Goal: Task Accomplishment & Management: Complete application form

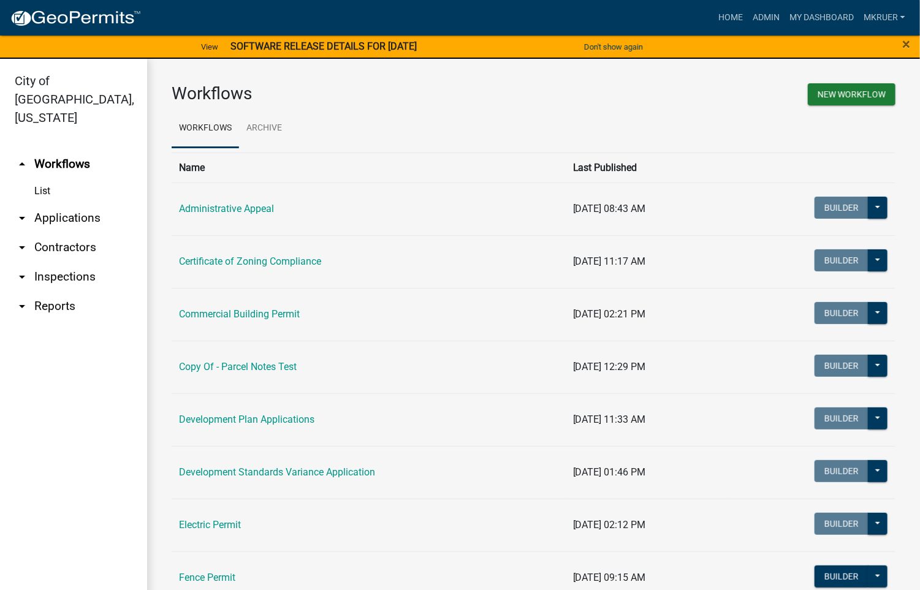
click at [57, 262] on link "arrow_drop_down Inspections" at bounding box center [73, 276] width 147 height 29
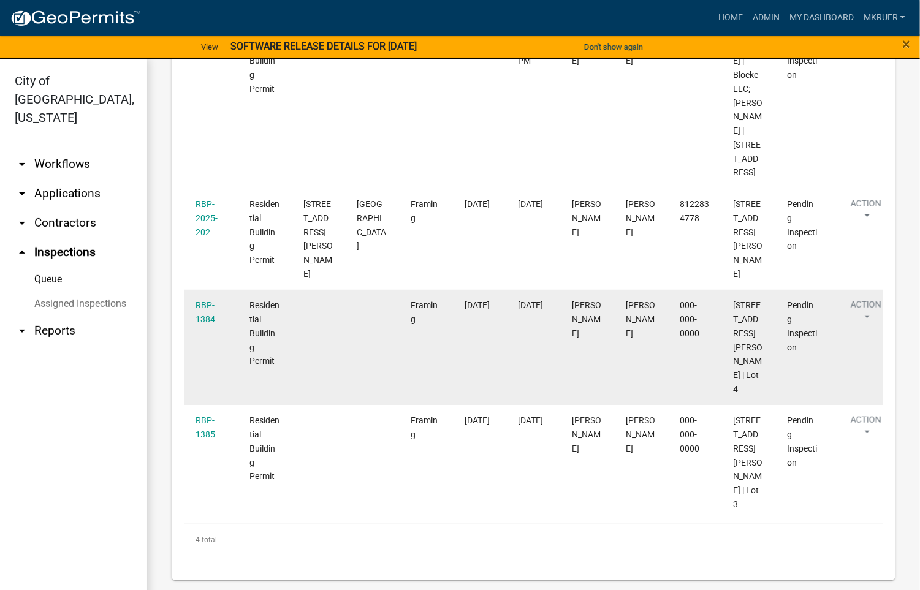
scroll to position [335, 0]
click at [203, 306] on link "RBP-1384" at bounding box center [206, 312] width 20 height 24
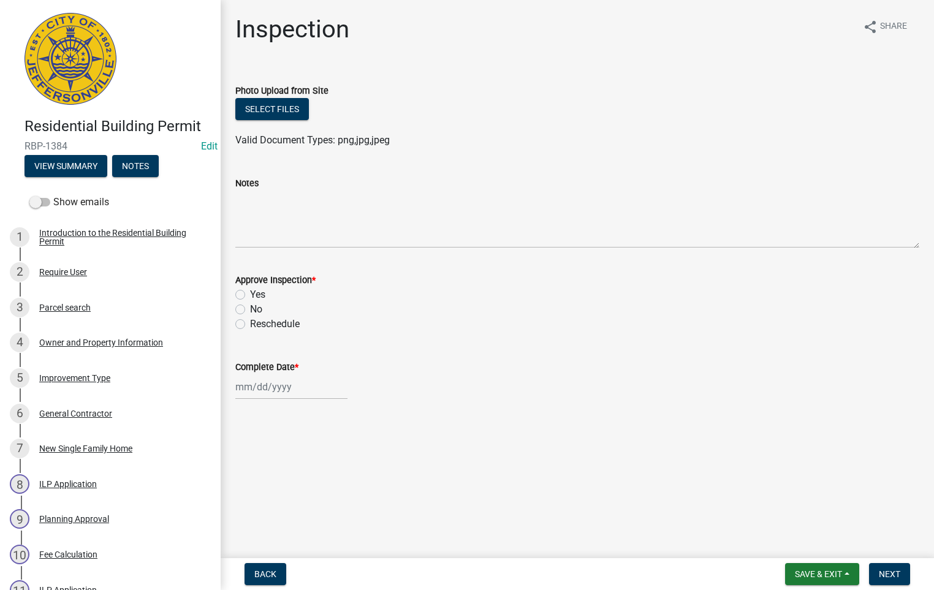
click at [250, 294] on label "Yes" at bounding box center [257, 295] width 15 height 15
click at [250, 294] on input "Yes" at bounding box center [254, 292] width 8 height 8
radio input "true"
click at [256, 210] on textarea "Notes" at bounding box center [577, 220] width 684 height 58
type textarea "D"
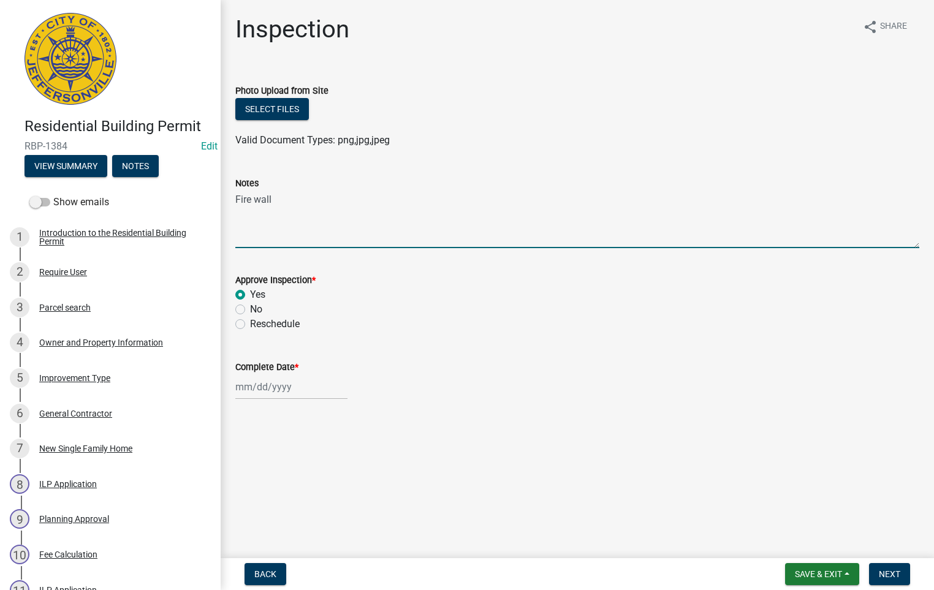
type textarea "Fire wall"
click at [273, 383] on div at bounding box center [291, 387] width 112 height 25
select select "10"
select select "2025"
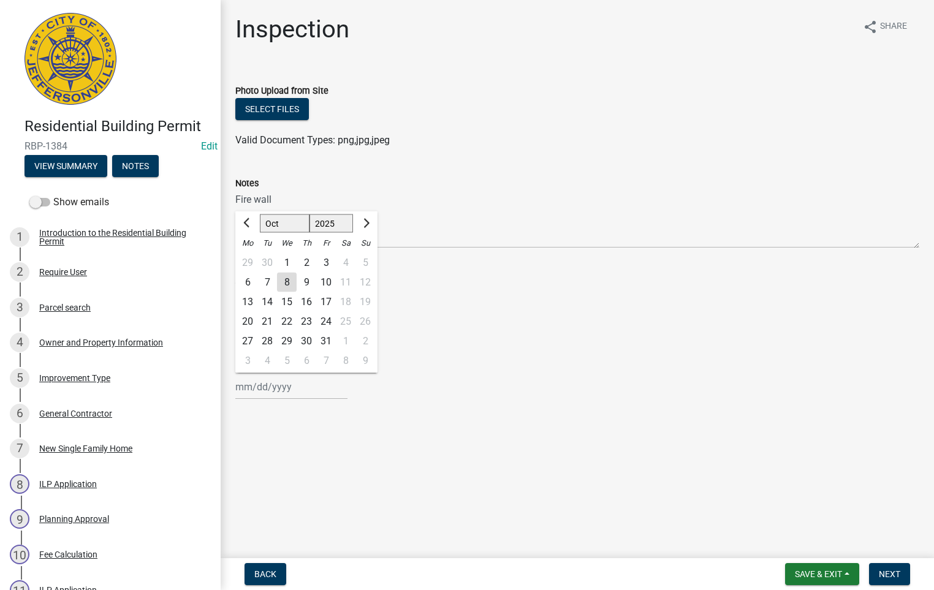
click at [282, 282] on div "8" at bounding box center [287, 283] width 20 height 20
type input "[DATE]"
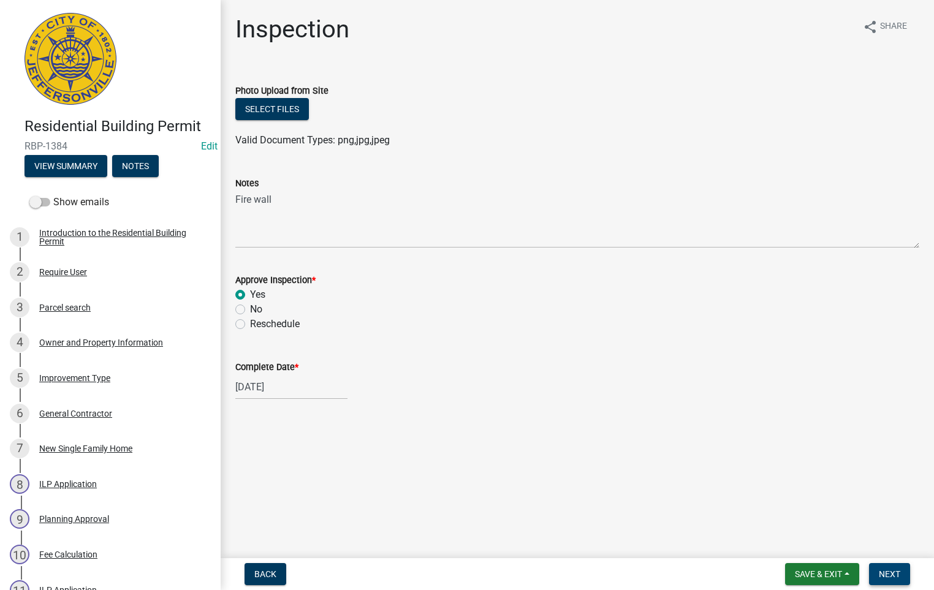
click at [890, 575] on span "Next" at bounding box center [889, 575] width 21 height 10
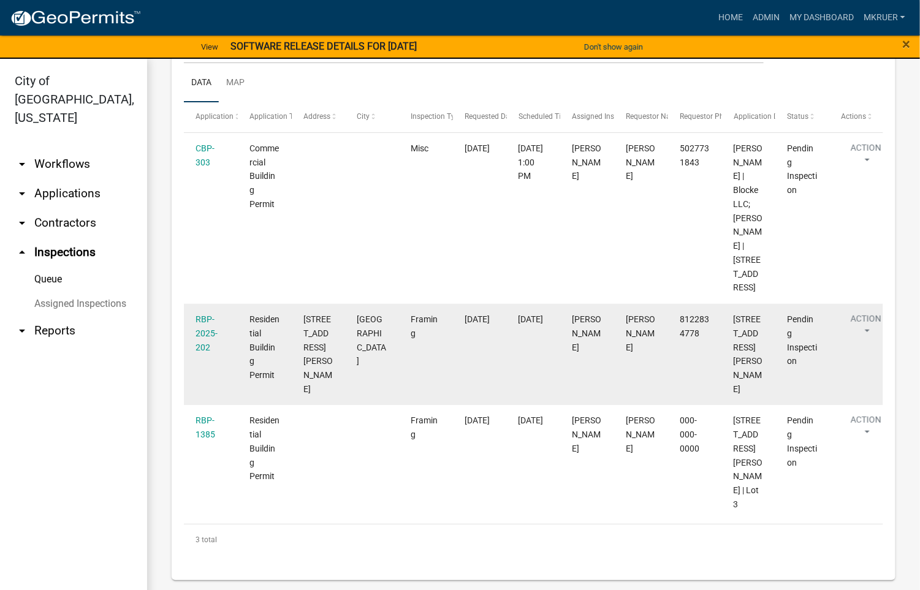
scroll to position [220, 0]
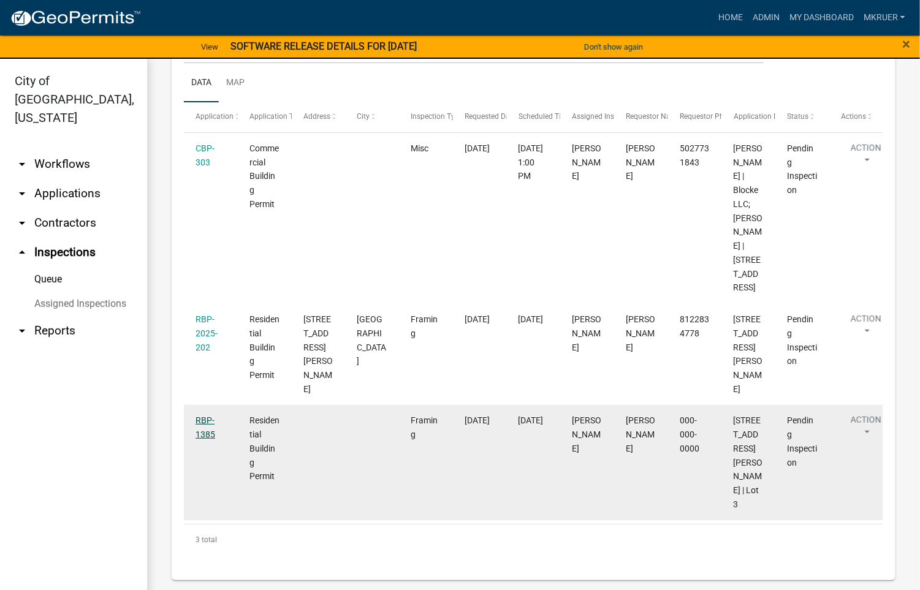
click at [202, 421] on link "RBP-1385" at bounding box center [206, 428] width 20 height 24
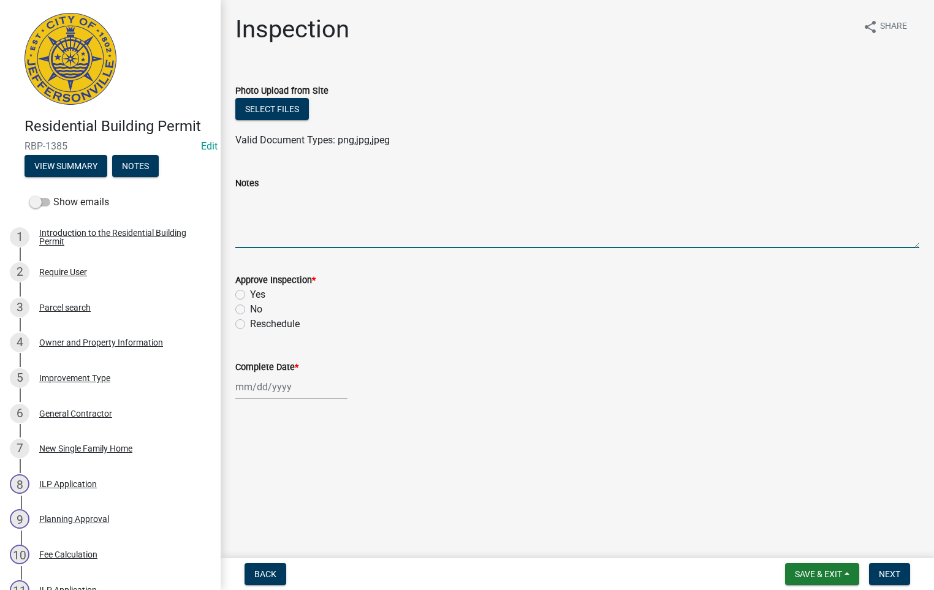
click at [242, 203] on textarea "Notes" at bounding box center [577, 220] width 684 height 58
type textarea "f"
type textarea "Fire wall"
click at [250, 295] on label "Yes" at bounding box center [257, 295] width 15 height 15
click at [250, 295] on input "Yes" at bounding box center [254, 292] width 8 height 8
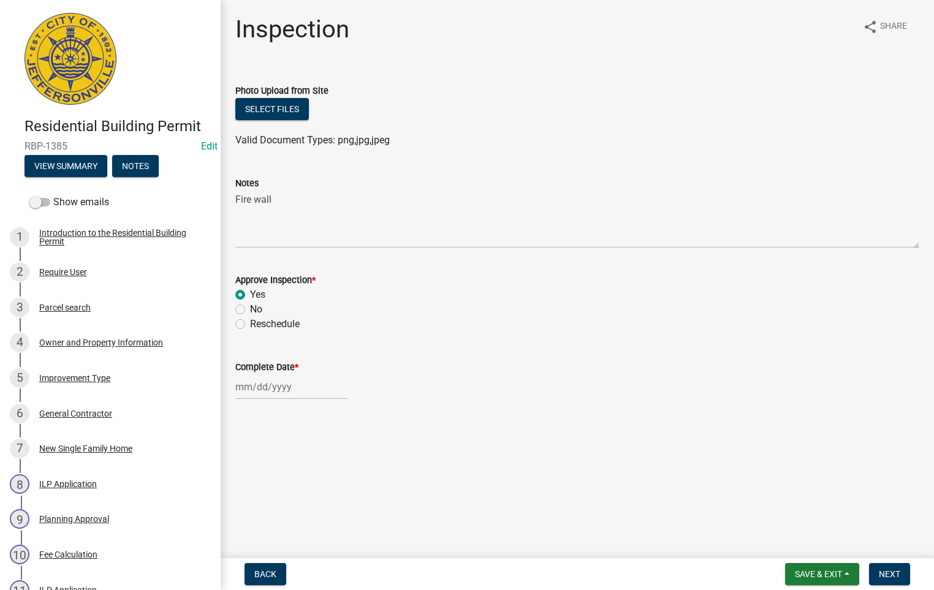
radio input "true"
select select "10"
select select "2025"
click at [267, 390] on input "Complete Date *" at bounding box center [291, 387] width 112 height 25
click at [289, 280] on div "8" at bounding box center [287, 283] width 20 height 20
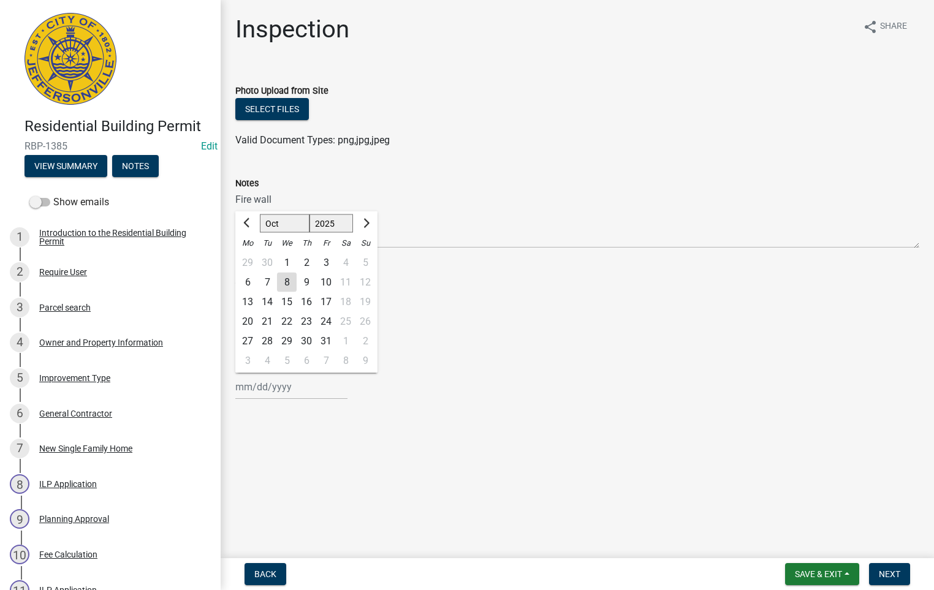
type input "[DATE]"
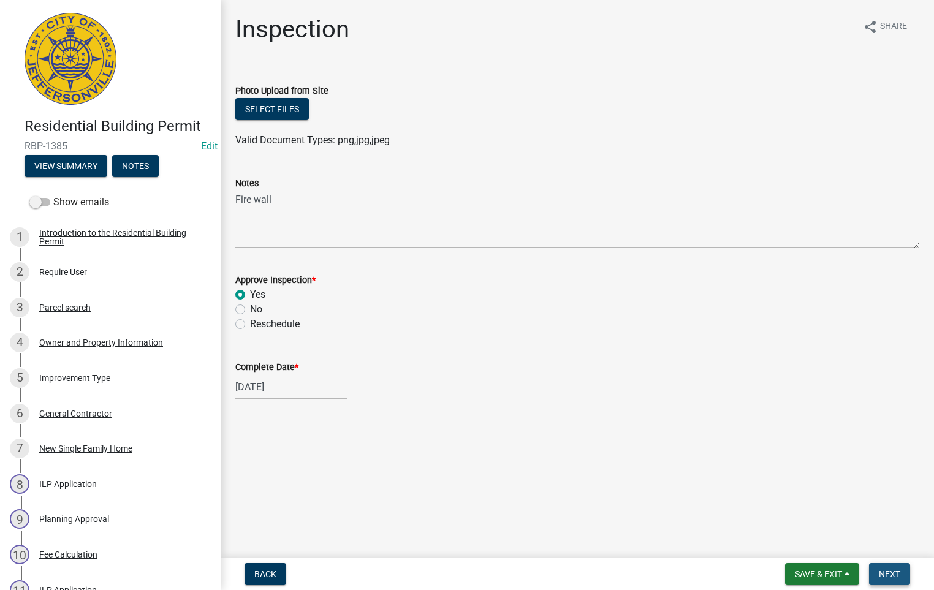
click at [885, 572] on span "Next" at bounding box center [889, 575] width 21 height 10
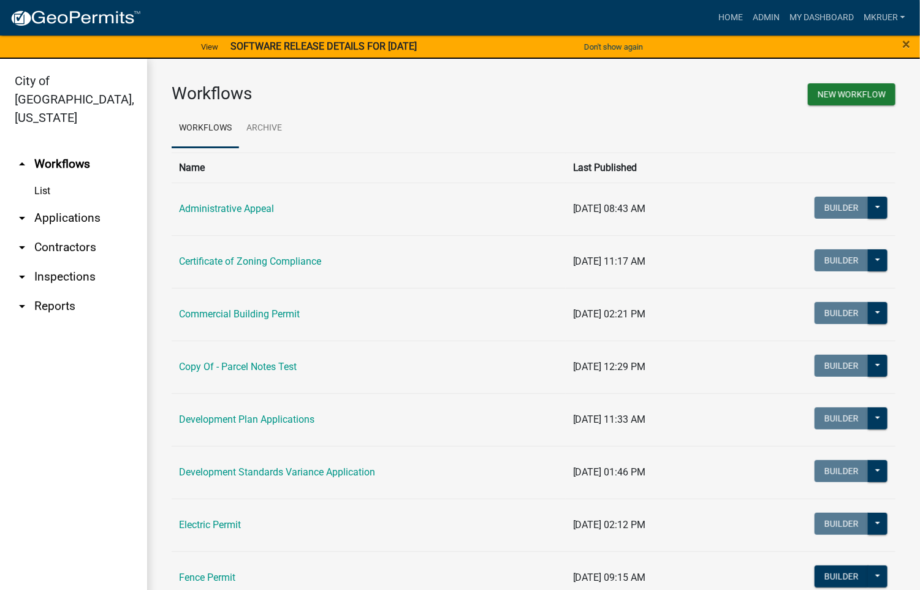
click at [54, 262] on link "arrow_drop_down Inspections" at bounding box center [73, 276] width 147 height 29
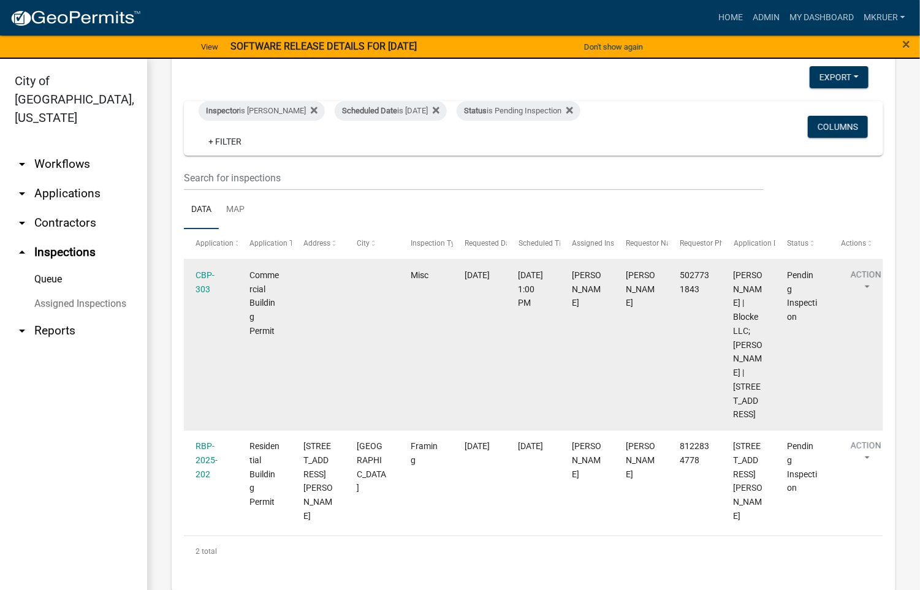
scroll to position [105, 0]
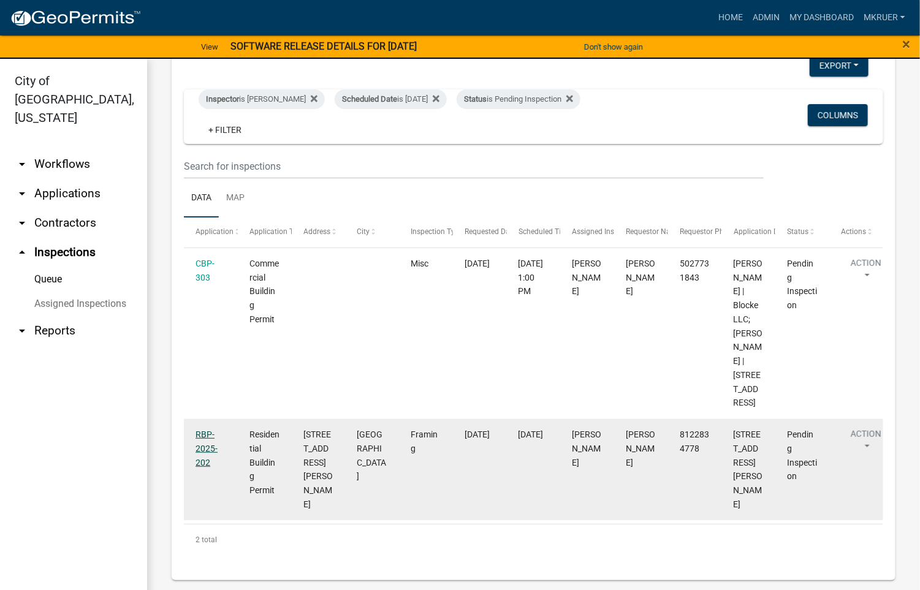
click at [202, 448] on link "RBP-2025-202" at bounding box center [207, 449] width 22 height 38
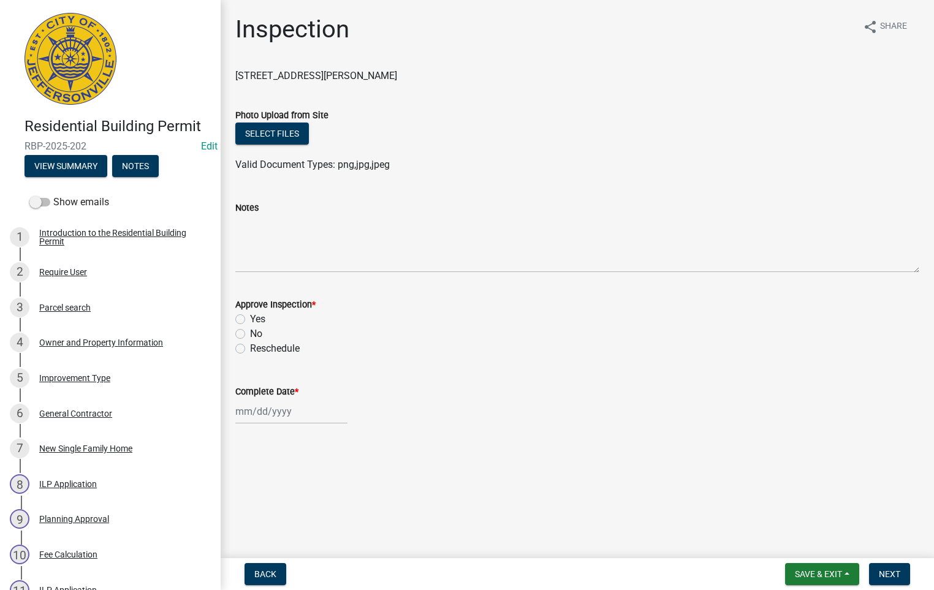
click at [250, 322] on label "Yes" at bounding box center [257, 319] width 15 height 15
click at [250, 320] on input "Yes" at bounding box center [254, 316] width 8 height 8
radio input "true"
click at [266, 413] on div at bounding box center [291, 411] width 112 height 25
select select "10"
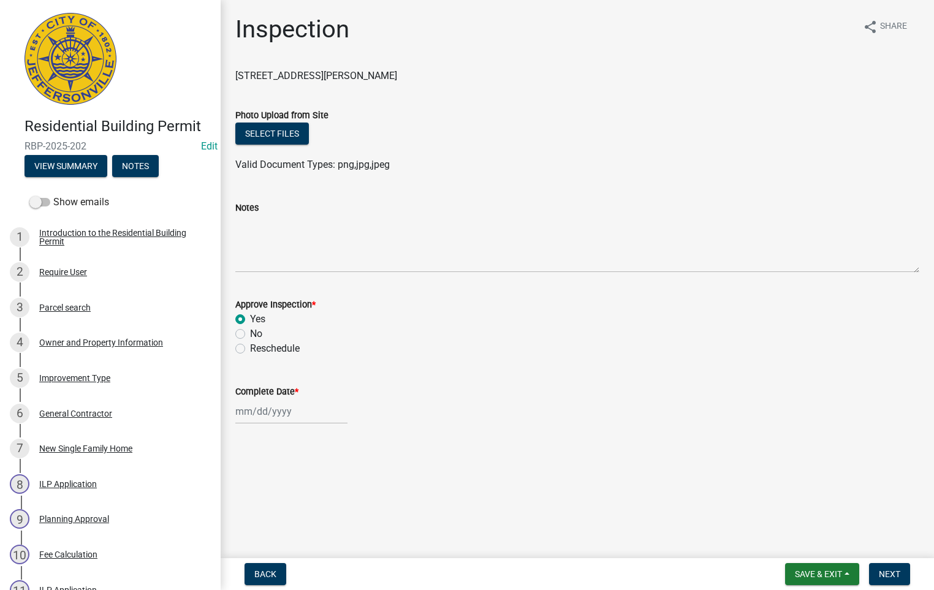
select select "2025"
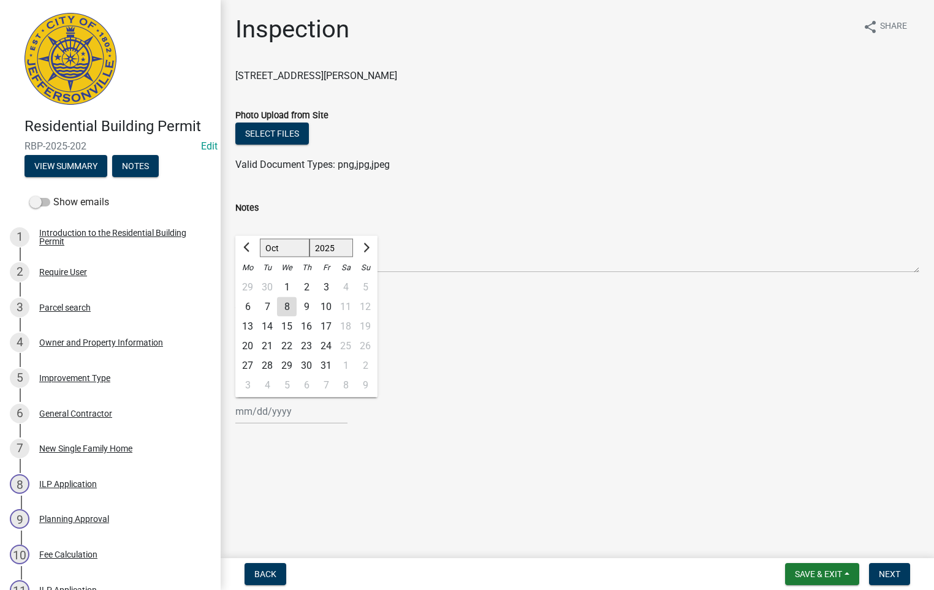
click at [289, 306] on div "8" at bounding box center [287, 307] width 20 height 20
type input "[DATE]"
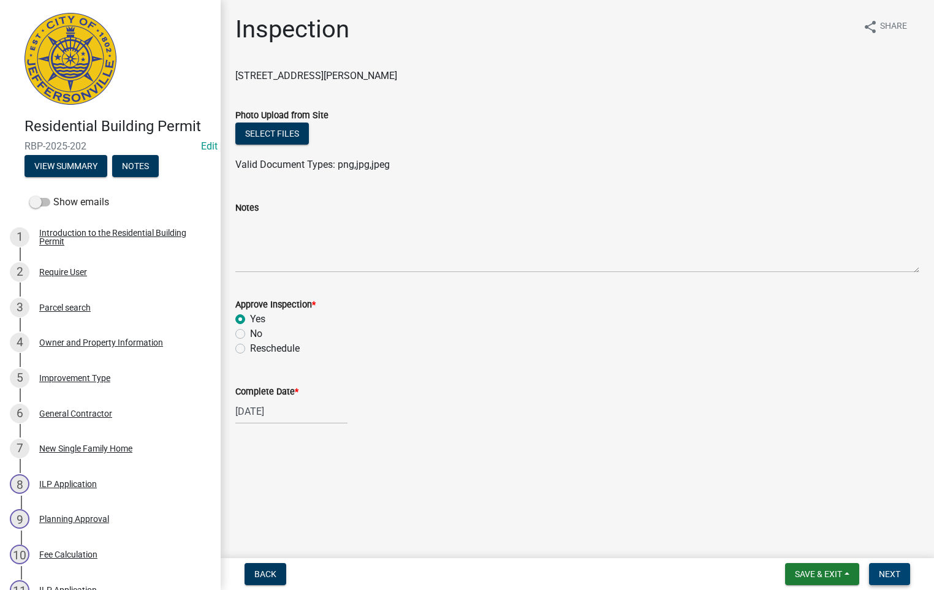
click at [876, 568] on button "Next" at bounding box center [889, 575] width 41 height 22
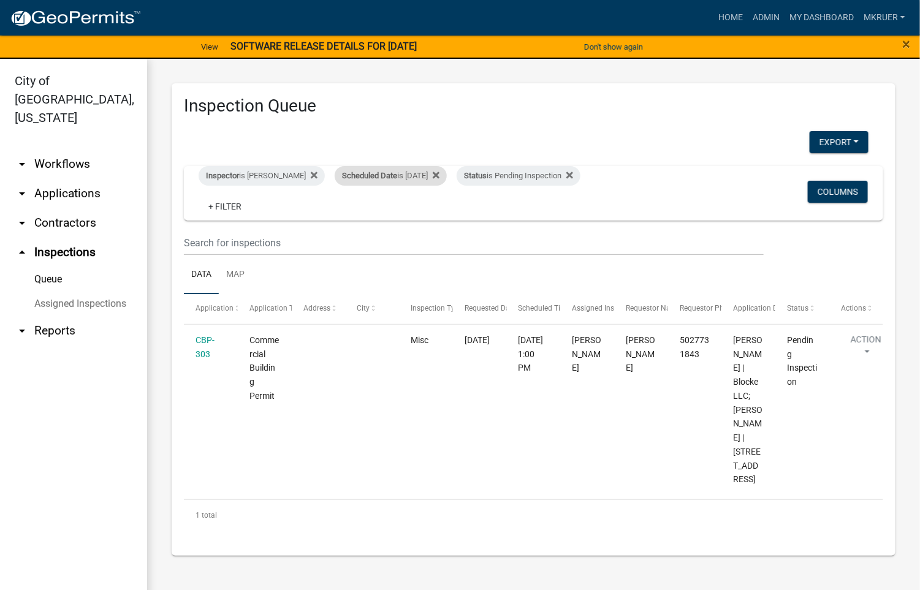
click at [403, 173] on div "Scheduled Date is [DATE]" at bounding box center [391, 176] width 112 height 20
click at [419, 221] on input "[DATE]" at bounding box center [383, 221] width 86 height 25
type input "[DATE]"
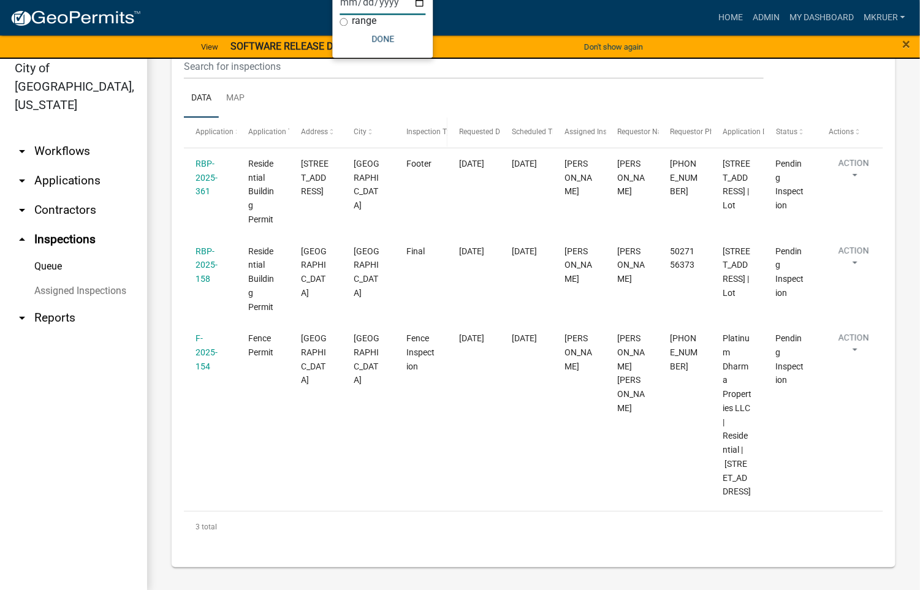
scroll to position [15, 0]
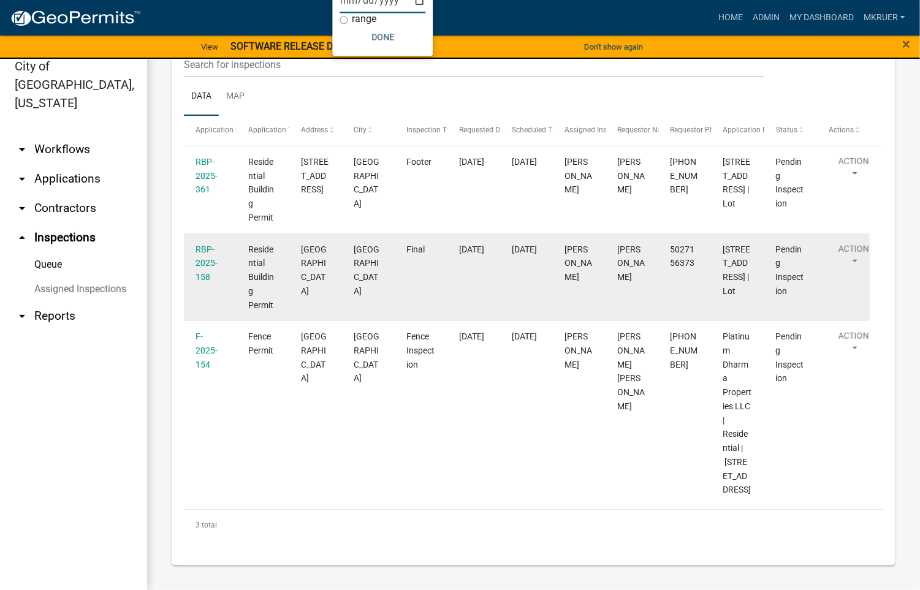
click at [204, 243] on div "RBP-2025-158" at bounding box center [210, 264] width 29 height 42
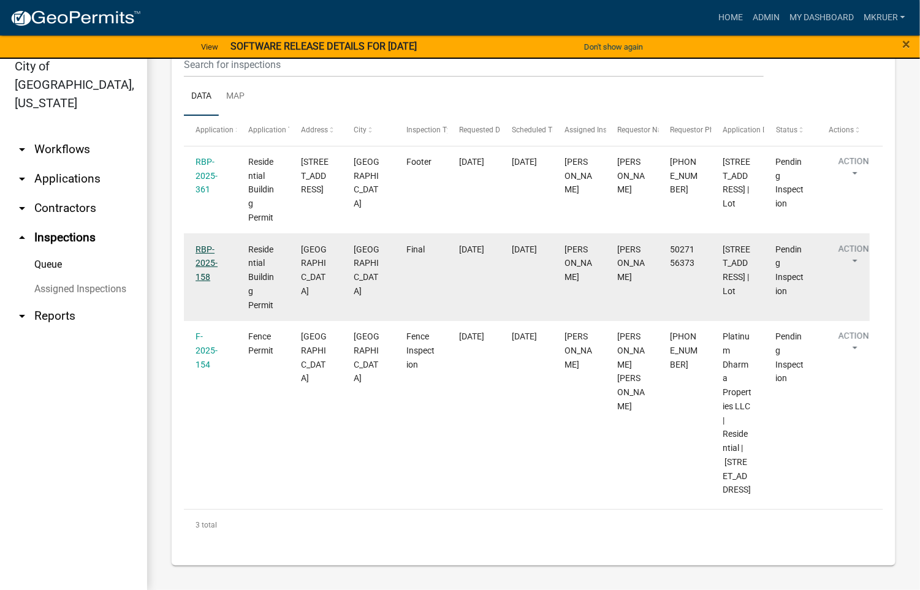
click at [202, 245] on link "RBP-2025-158" at bounding box center [207, 264] width 22 height 38
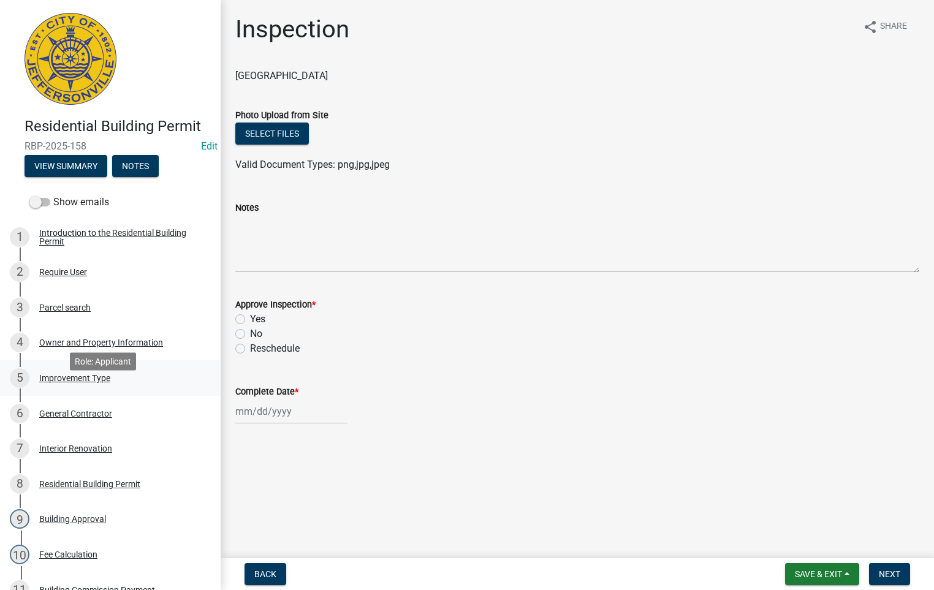
click at [67, 383] on div "Improvement Type" at bounding box center [74, 378] width 71 height 9
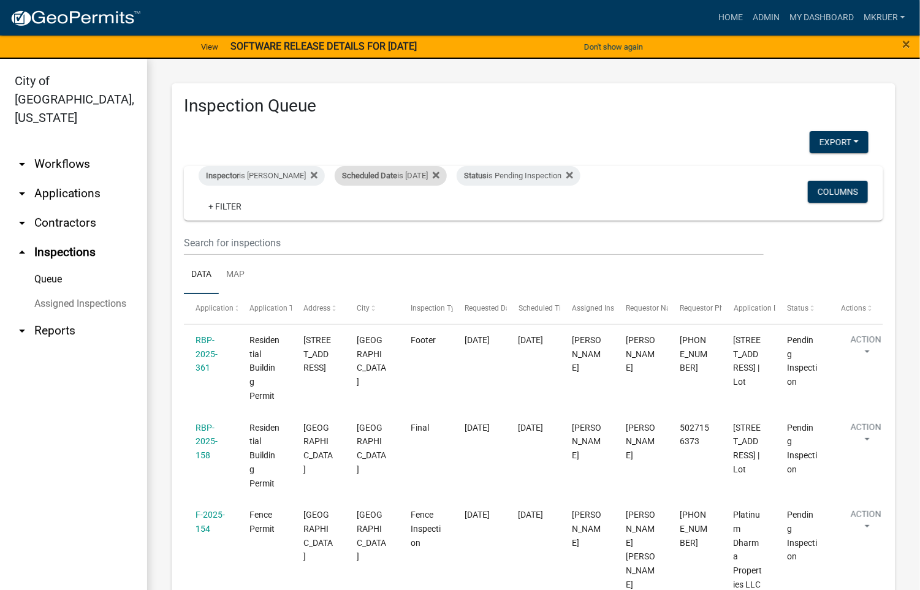
click at [425, 173] on div "Scheduled Date is [DATE] Remove this filter" at bounding box center [391, 176] width 112 height 20
click at [416, 219] on input "[DATE]" at bounding box center [383, 221] width 86 height 25
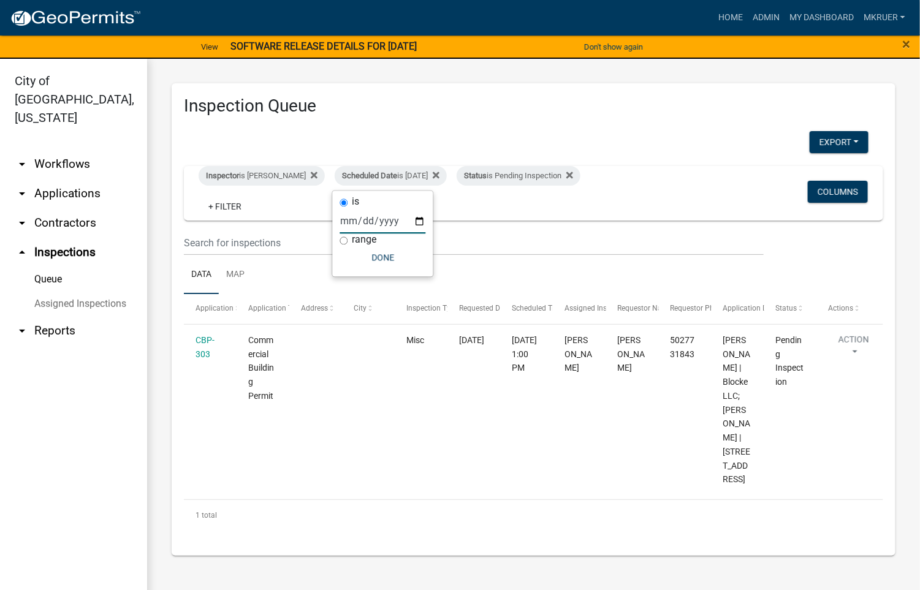
click at [420, 226] on input "[DATE]" at bounding box center [383, 221] width 86 height 25
type input "[DATE]"
